Goal: Task Accomplishment & Management: Use online tool/utility

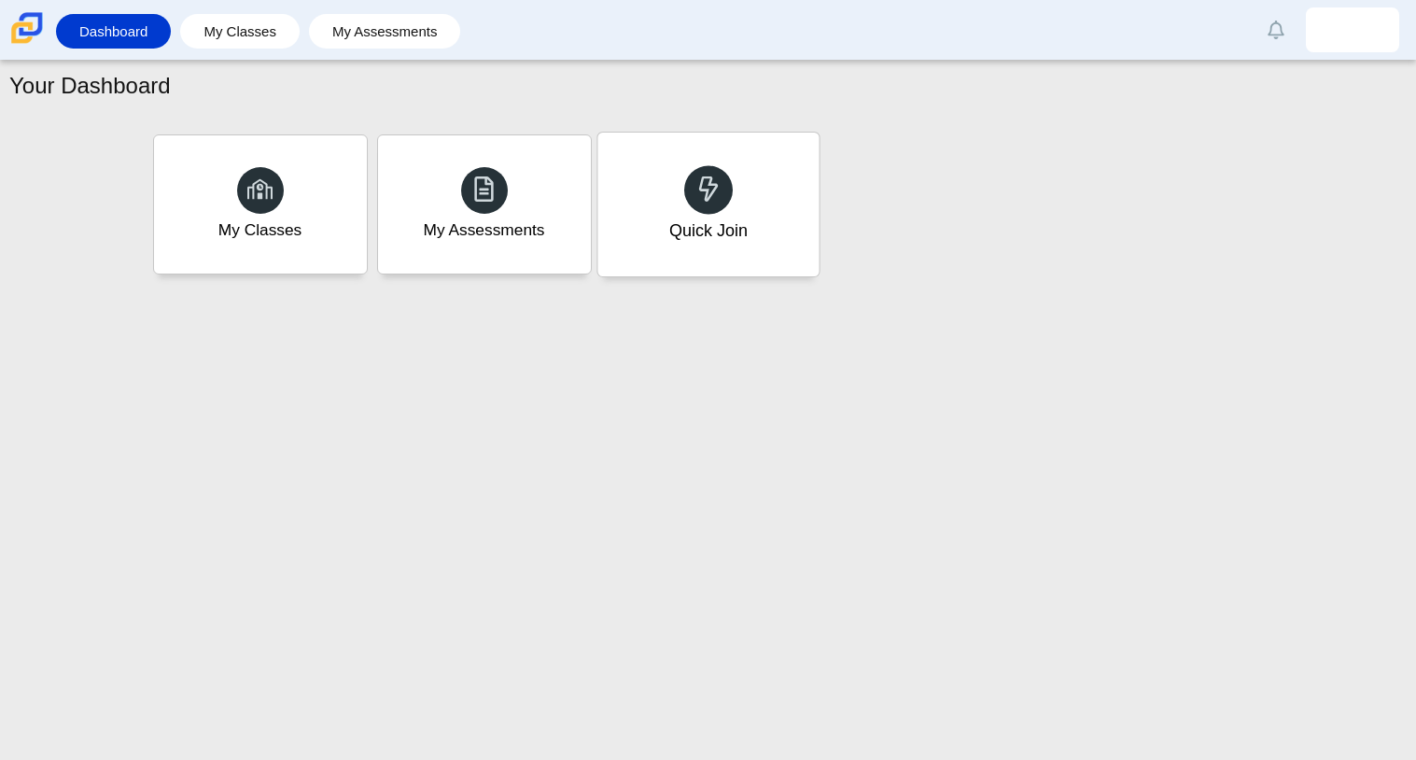
click at [627, 198] on div "Quick Join" at bounding box center [707, 205] width 221 height 144
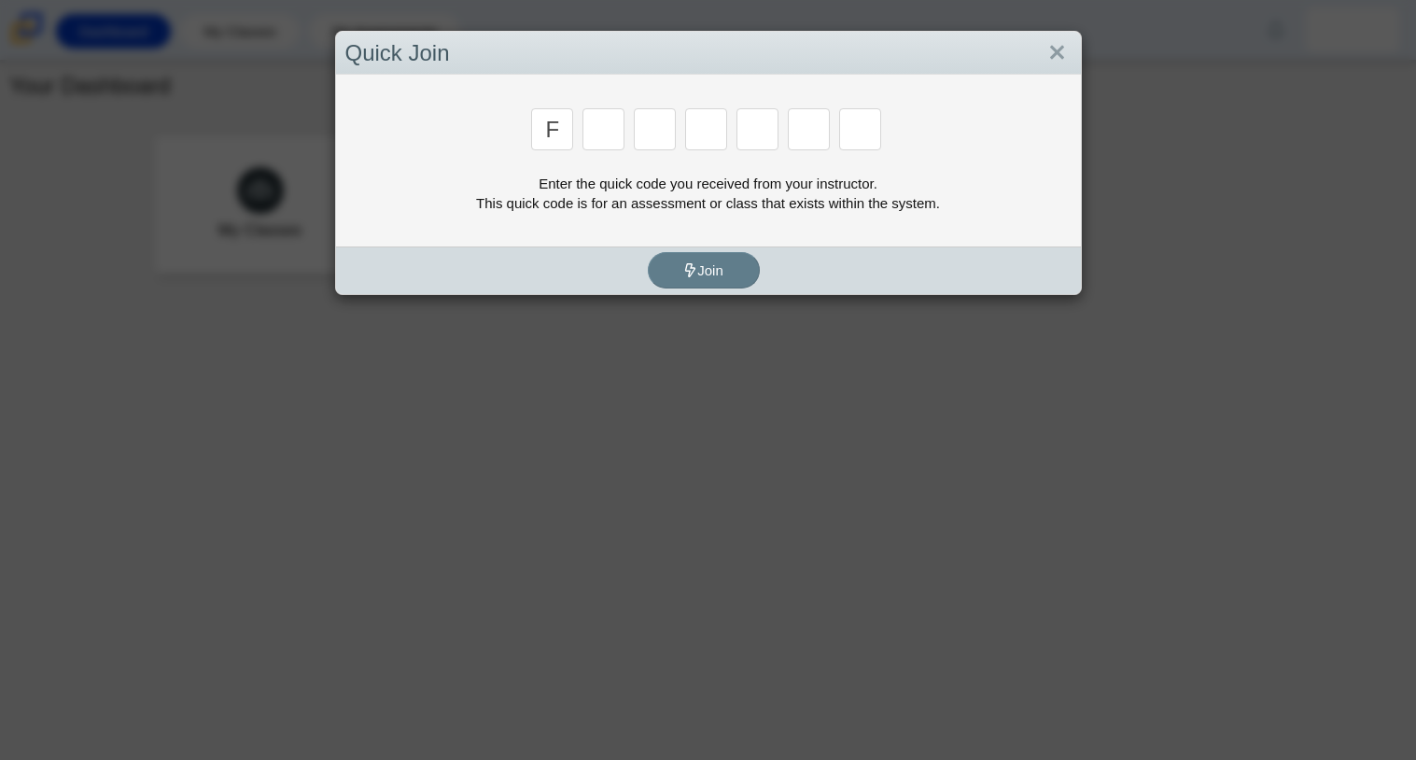
type input "f"
type input "7"
type input "m"
type input "c"
type input "h"
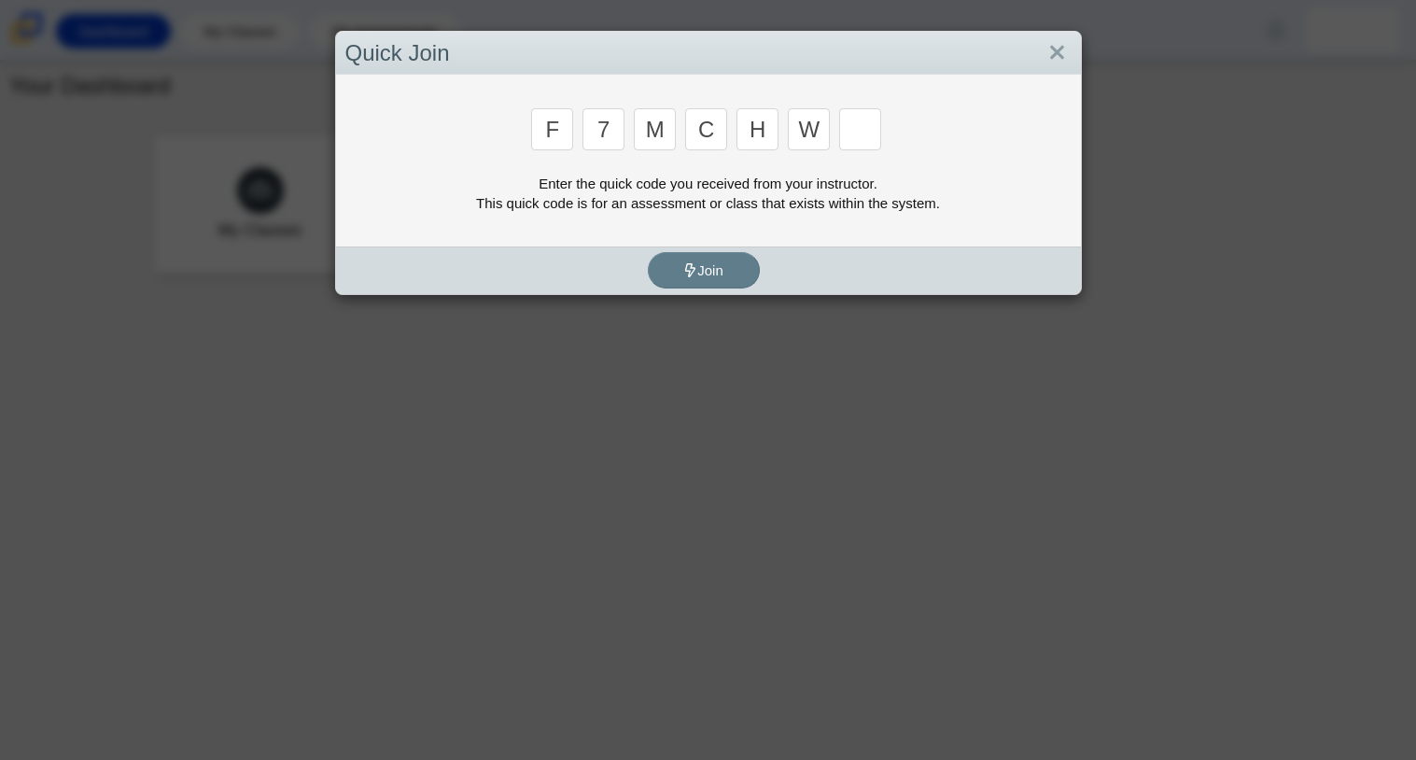
type input "w"
type input "k"
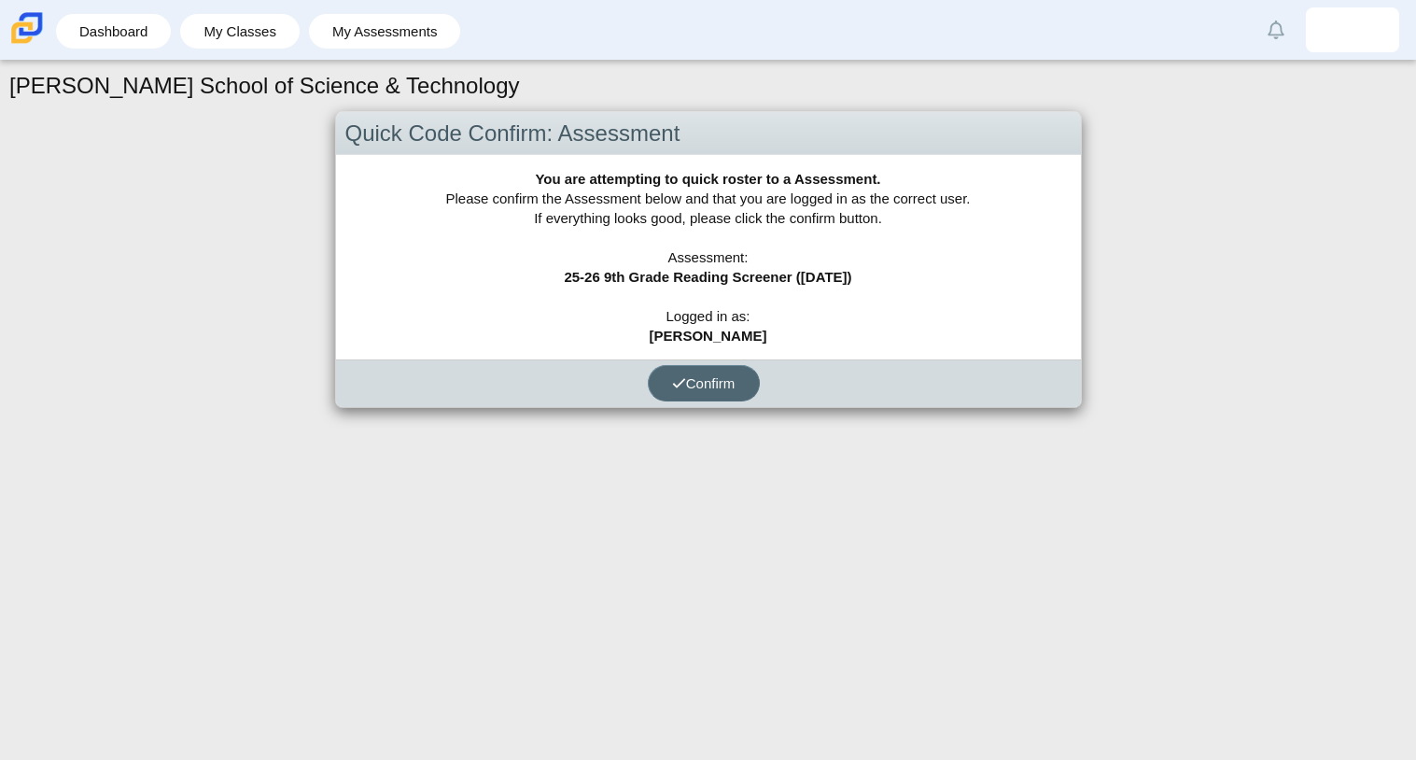
click at [697, 381] on span "Confirm" at bounding box center [703, 383] width 63 height 16
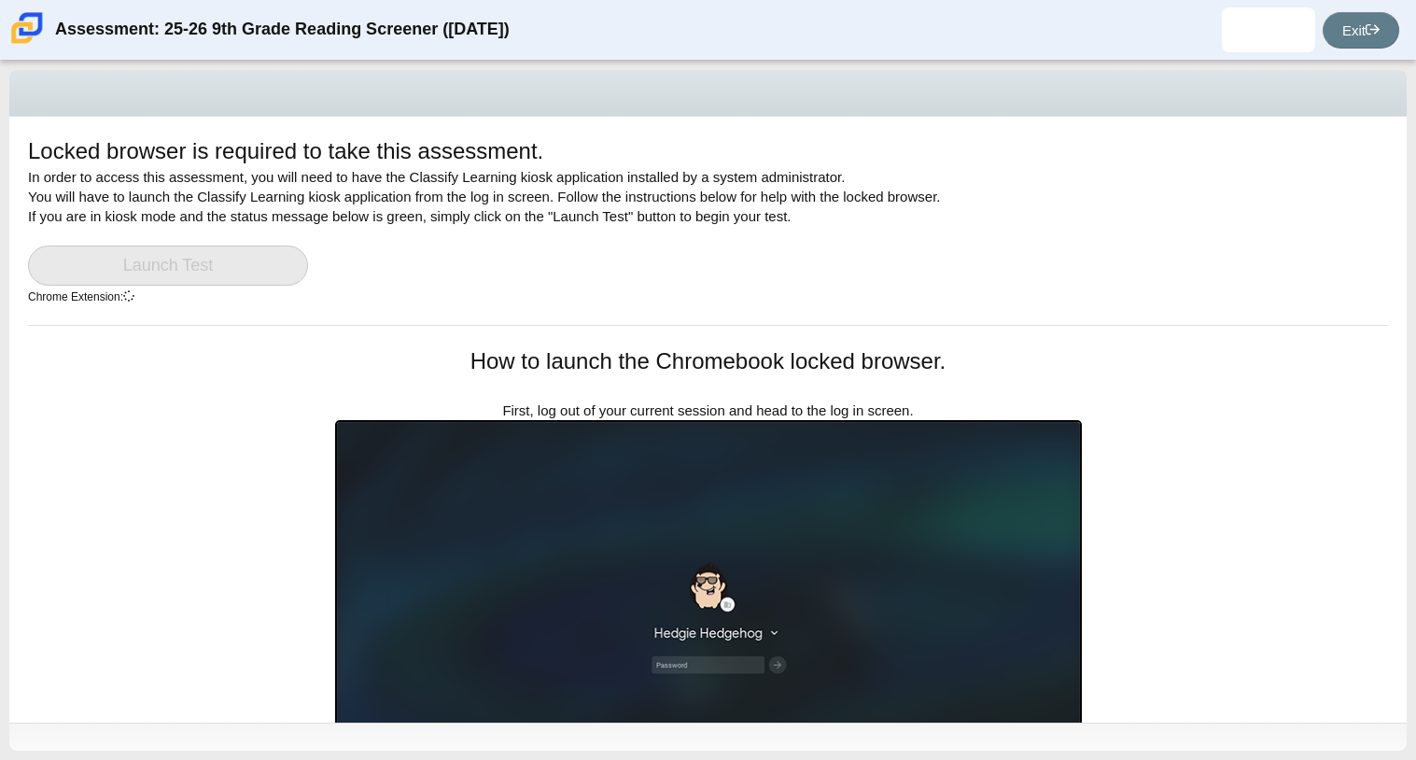
click at [1254, 467] on div "Locked browser is required to take this assessment. In order to access this ass…" at bounding box center [707, 420] width 1397 height 606
